Goal: Task Accomplishment & Management: Manage account settings

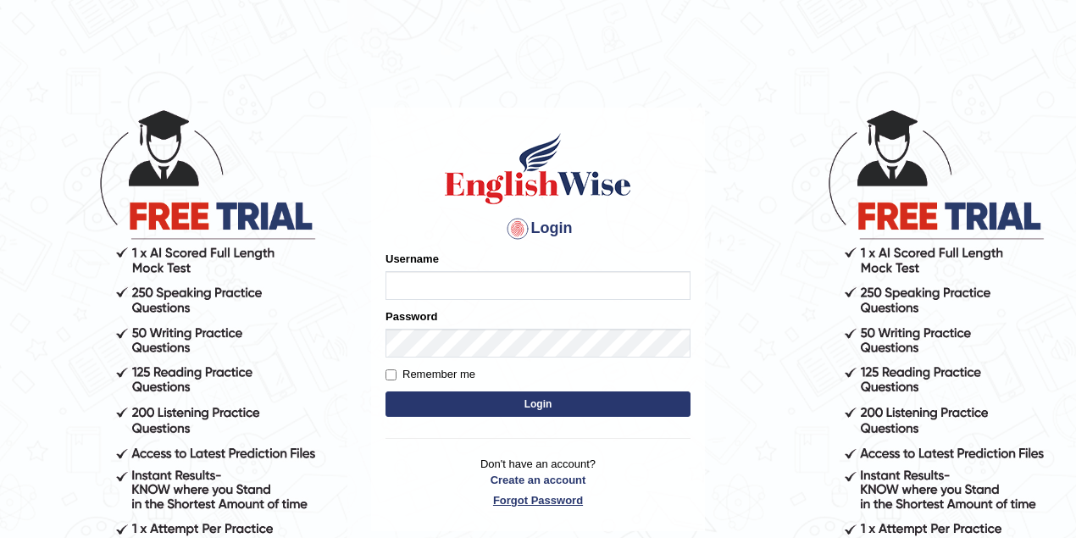
click at [540, 501] on link "Forgot Password" at bounding box center [537, 500] width 305 height 16
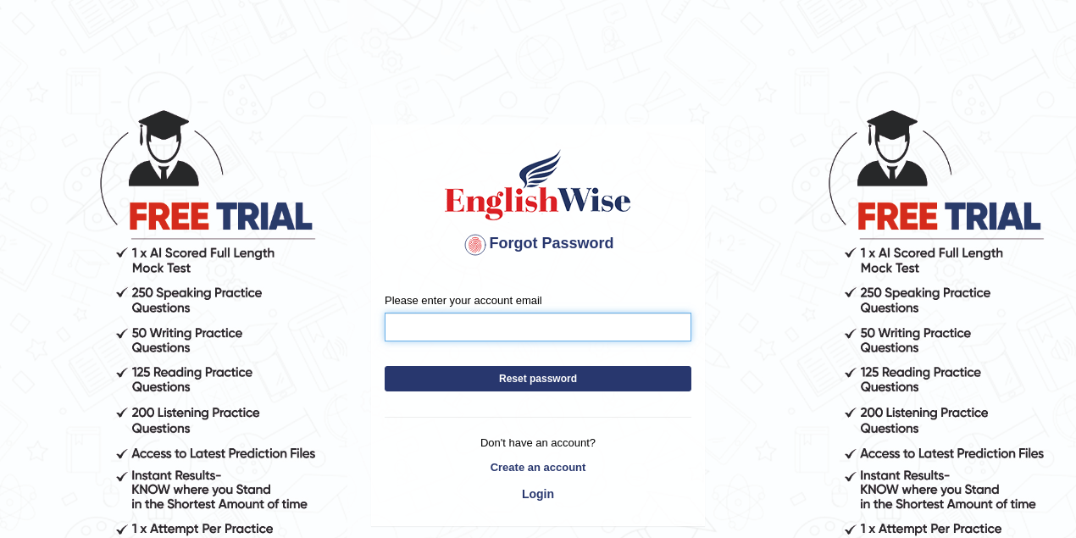
click at [452, 334] on input "Please enter your account email" at bounding box center [538, 327] width 307 height 29
type input "deepaman87047@gmail.com"
click at [519, 378] on button "Reset password" at bounding box center [538, 378] width 307 height 25
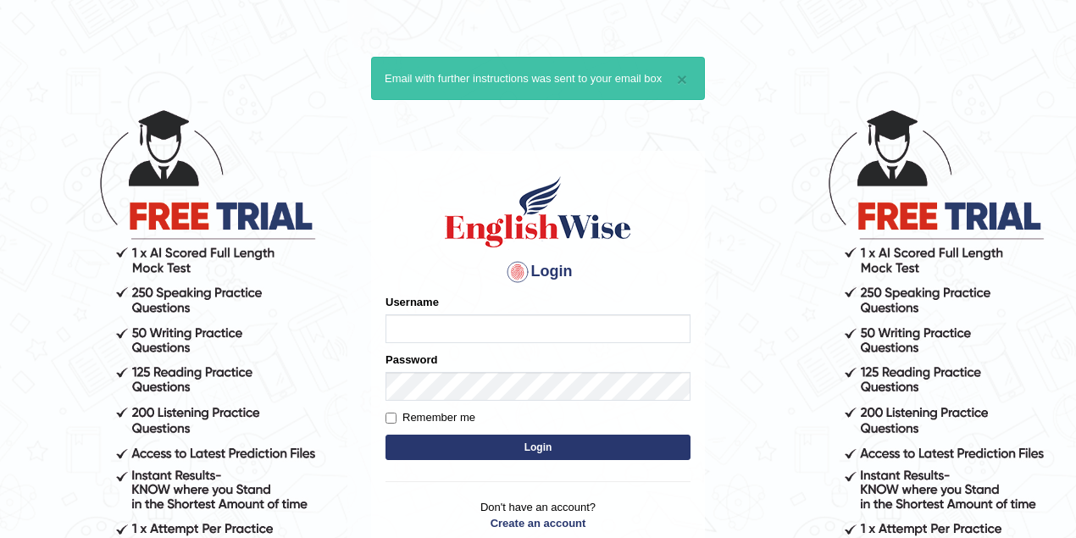
click at [410, 320] on input "Username" at bounding box center [537, 328] width 305 height 29
type input "a"
type input "A"
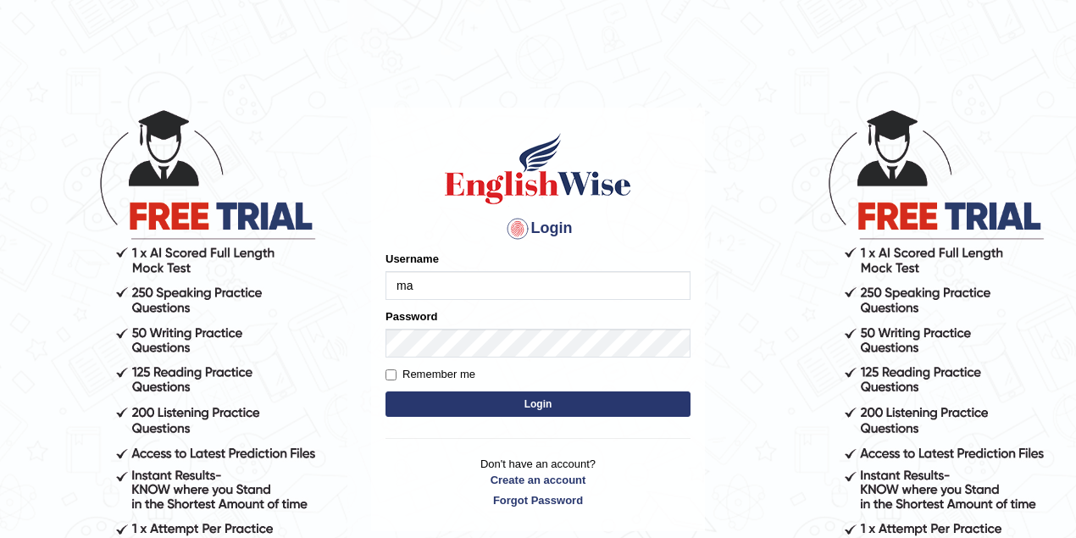
type input "m"
type input "Aman"
click at [537, 407] on button "Login" at bounding box center [537, 403] width 305 height 25
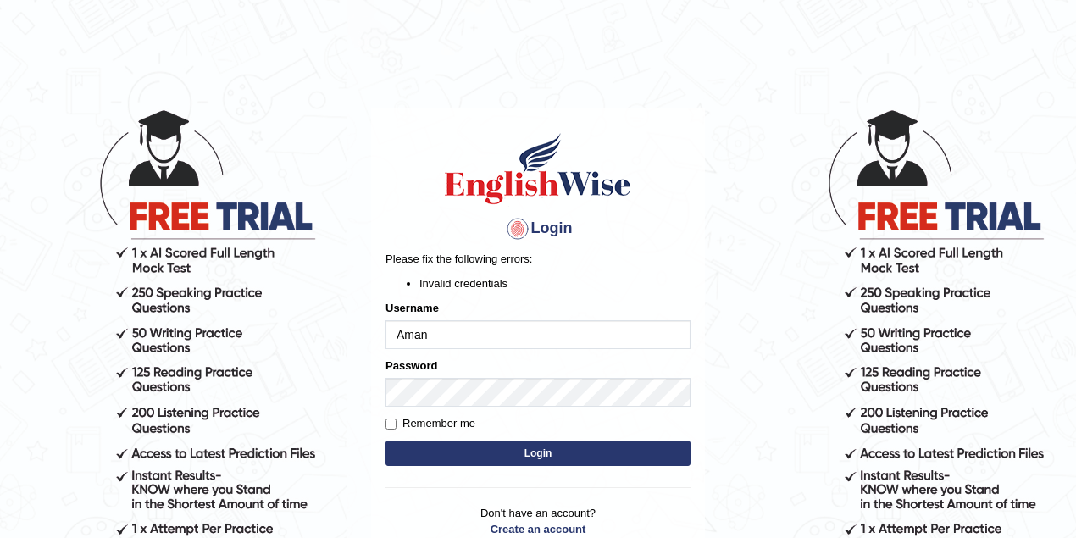
click at [519, 451] on button "Login" at bounding box center [537, 452] width 305 height 25
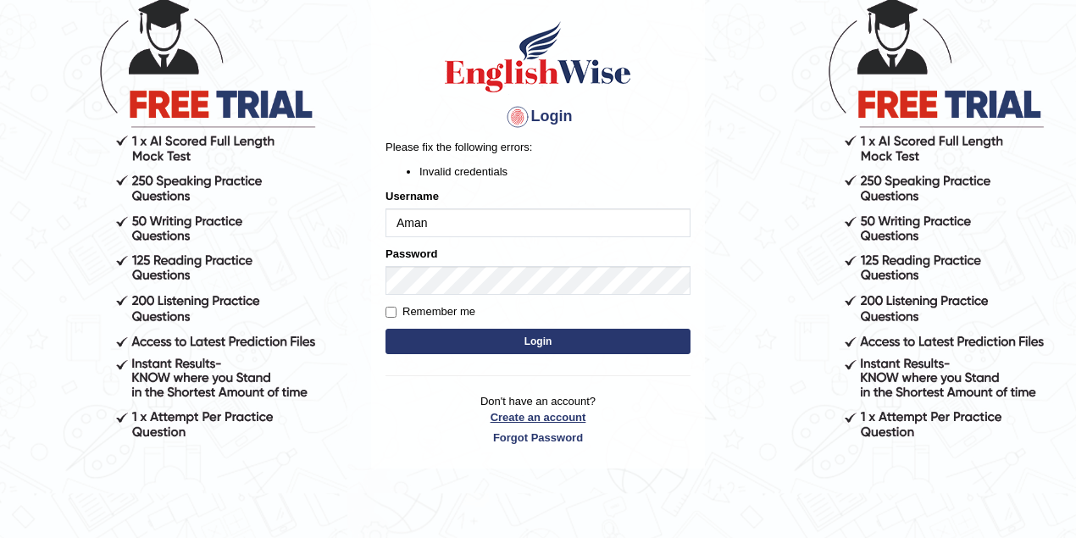
scroll to position [113, 0]
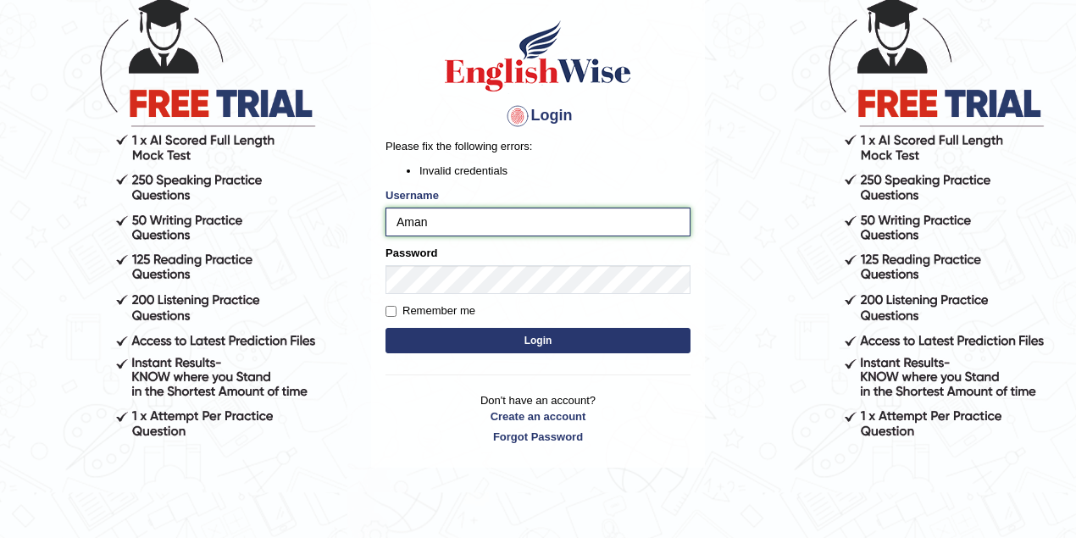
click at [451, 225] on input "Aman" at bounding box center [537, 222] width 305 height 29
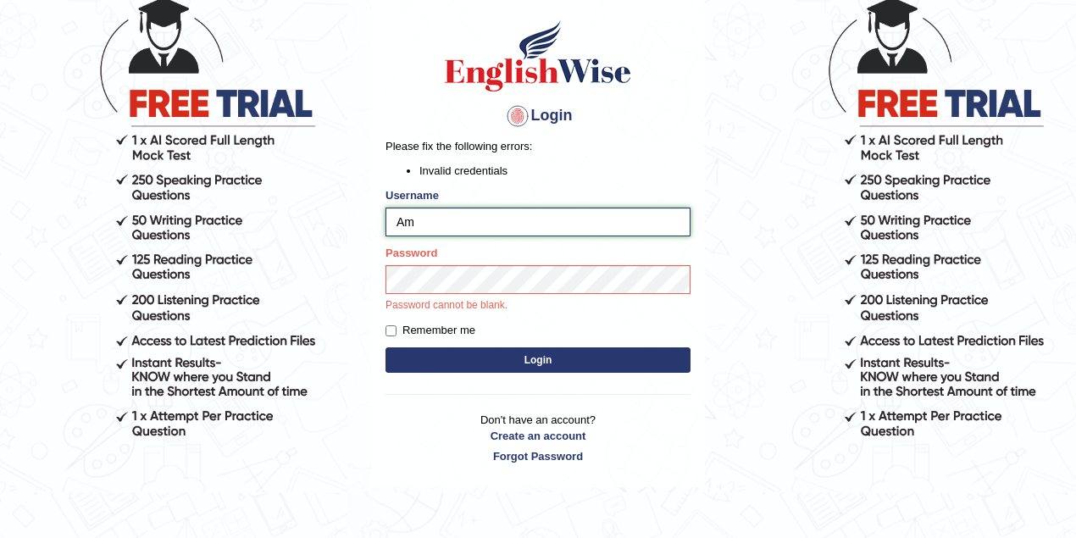
type input "A"
type input "gurnwab"
click at [525, 357] on div "Login Please fix the following errors: Invalid credentials Username gurnwab Pas…" at bounding box center [538, 241] width 334 height 492
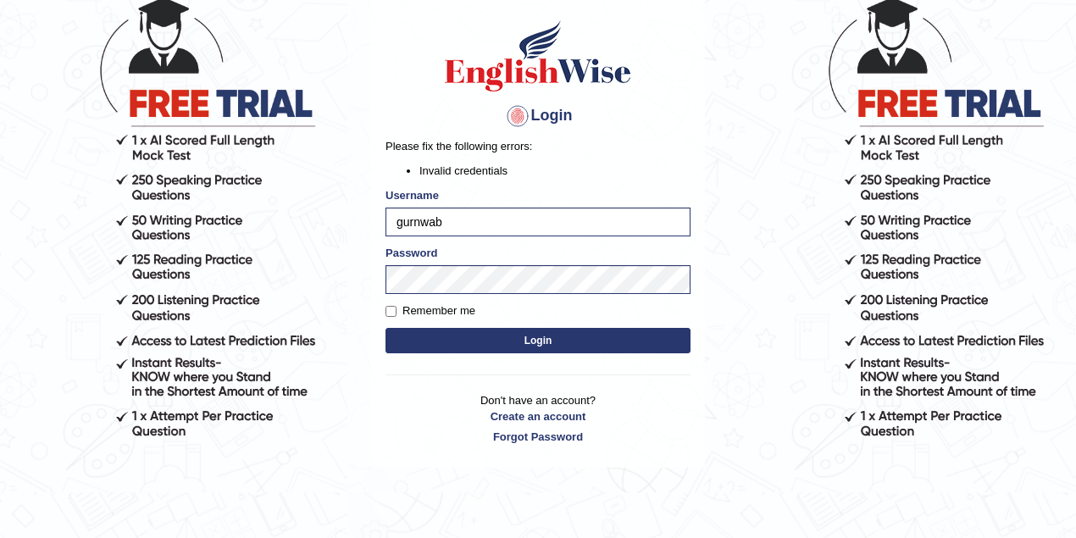
click at [529, 344] on button "Login" at bounding box center [537, 340] width 305 height 25
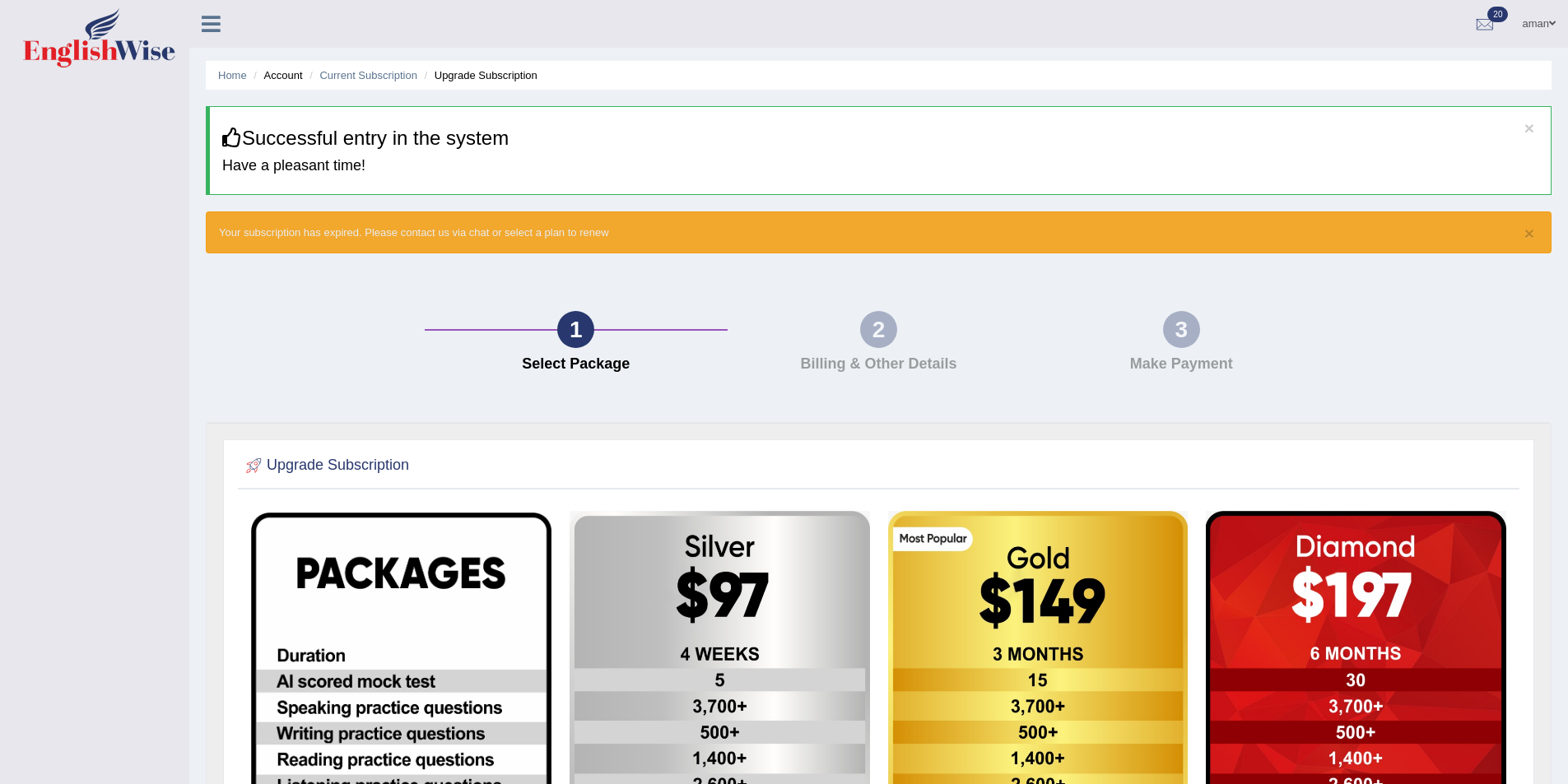
click at [1044, 18] on link "aman" at bounding box center [1539, 21] width 58 height 43
